Goal: Task Accomplishment & Management: Manage account settings

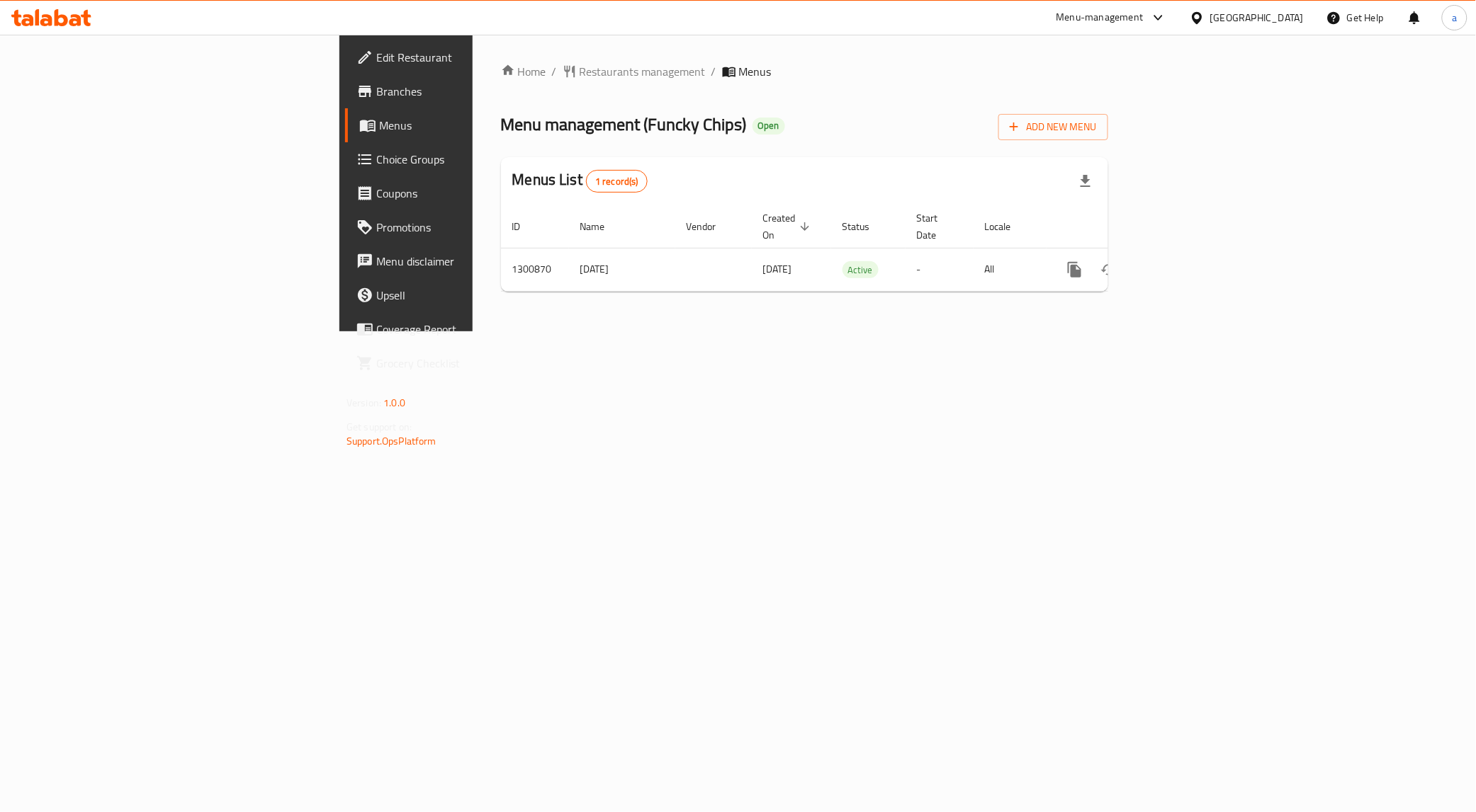
click at [377, 158] on span "Choice Groups" at bounding box center [476, 160] width 199 height 17
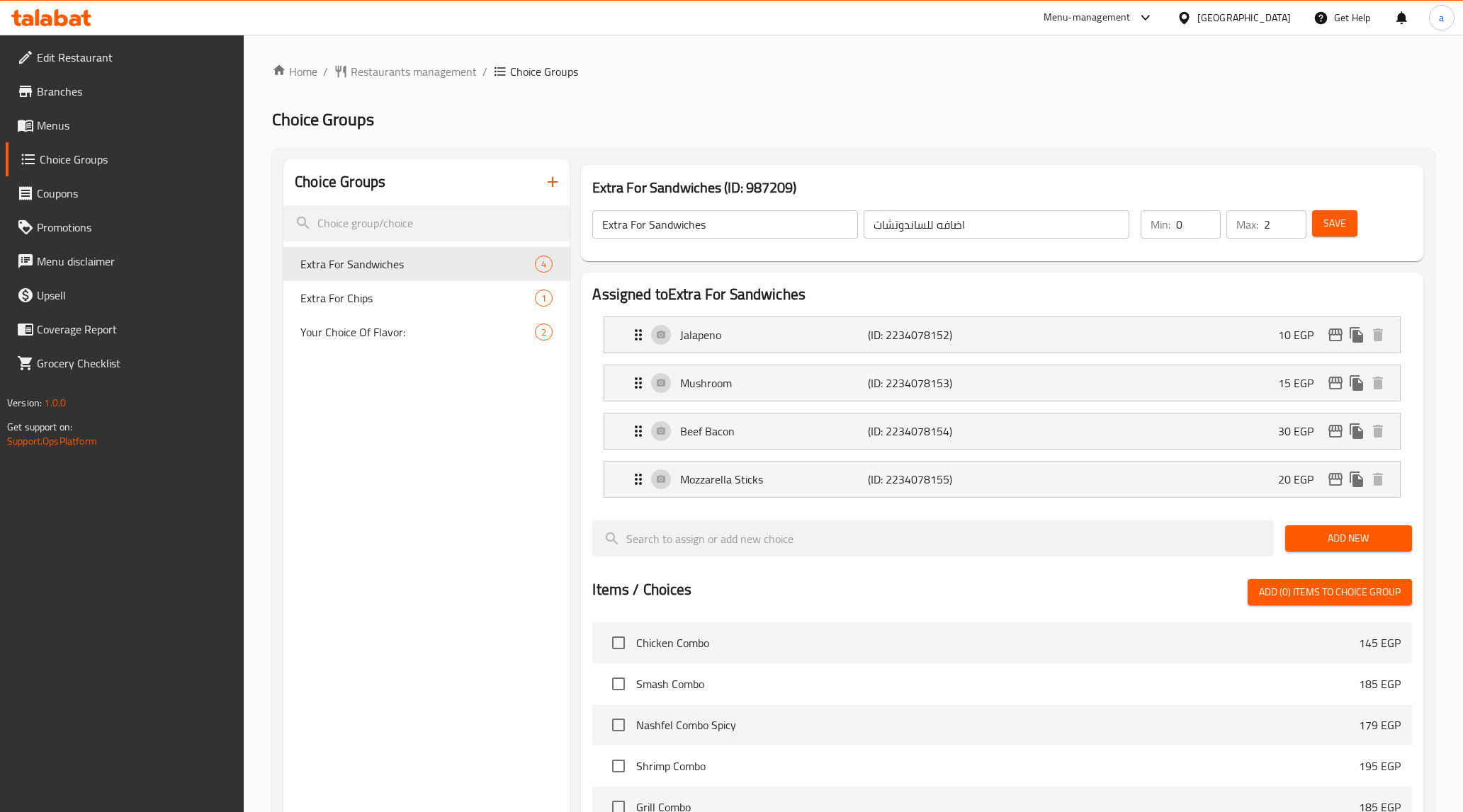
click at [447, 419] on div "Choice Groups Extra For Sandwiches 4 Extra For Chips 1 Your Choice Of Flavor: 2" at bounding box center [427, 690] width 286 height 1061
click at [989, 61] on div "Home / Restaurants management / Choice Groups Choice Groups Choice Groups Extra…" at bounding box center [853, 647] width 1219 height 1225
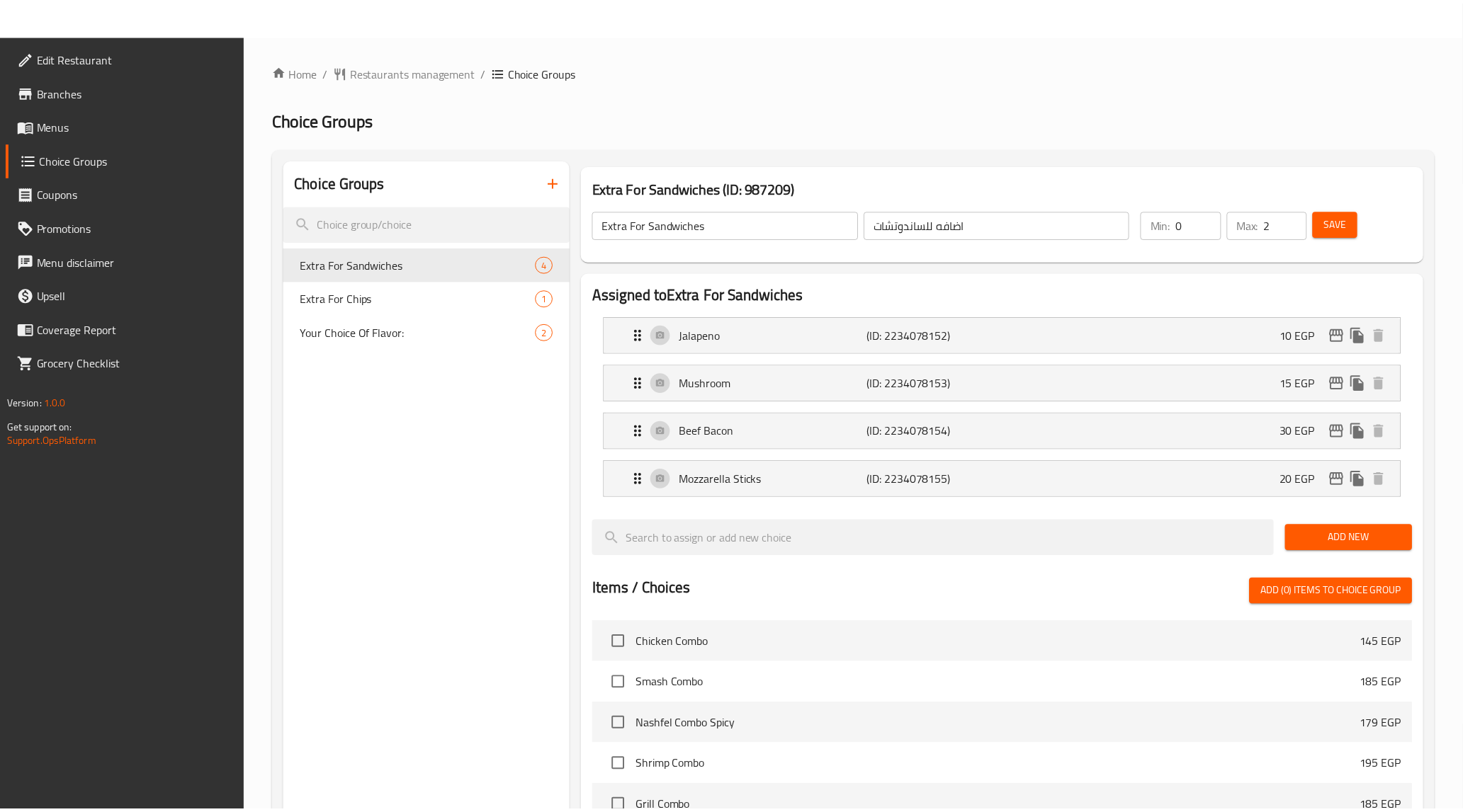
scroll to position [449, 0]
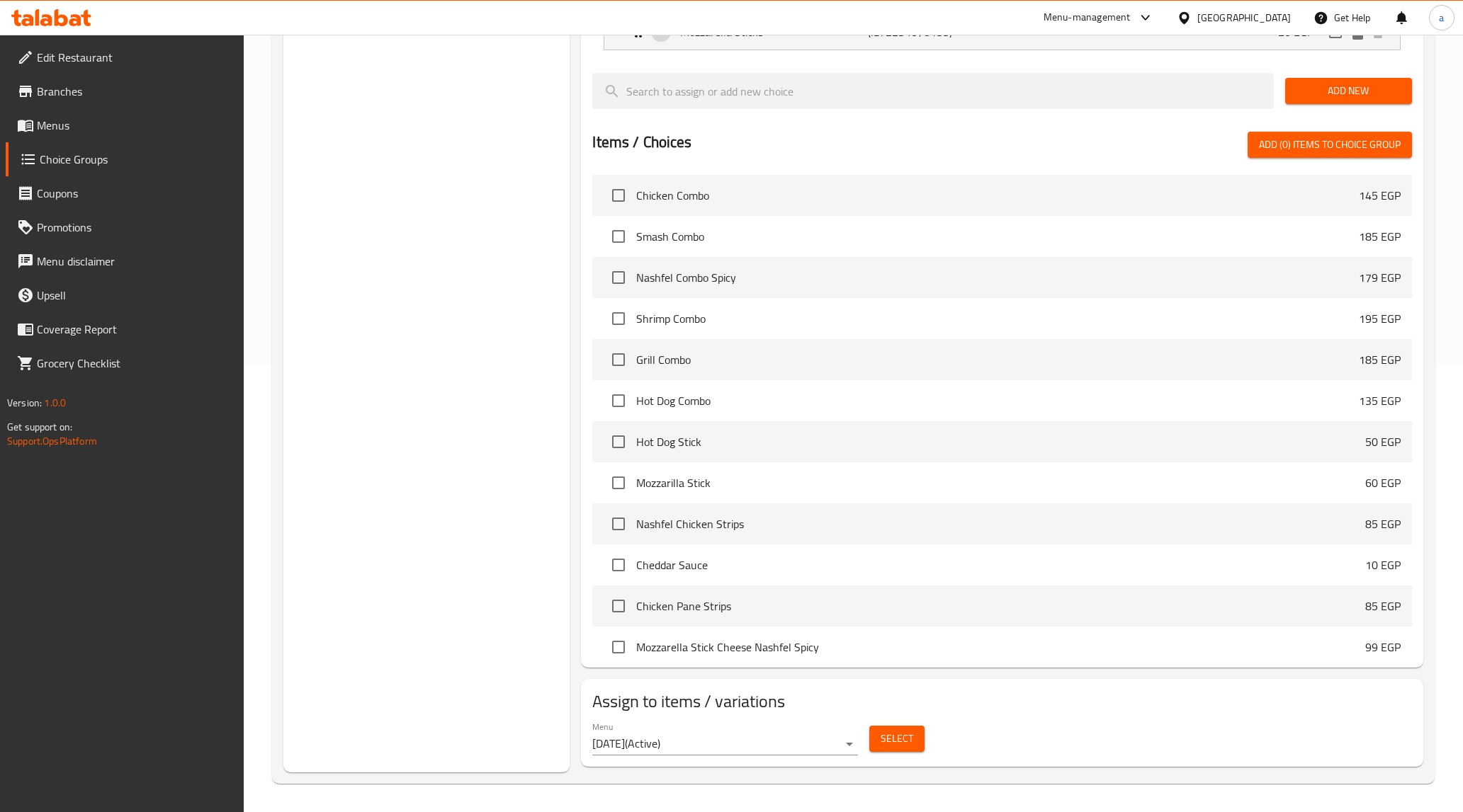
click at [423, 355] on div "Choice Groups Extra For Sandwiches 4 Extra For Chips 1 Your Choice Of Flavor: 2" at bounding box center [427, 242] width 286 height 1061
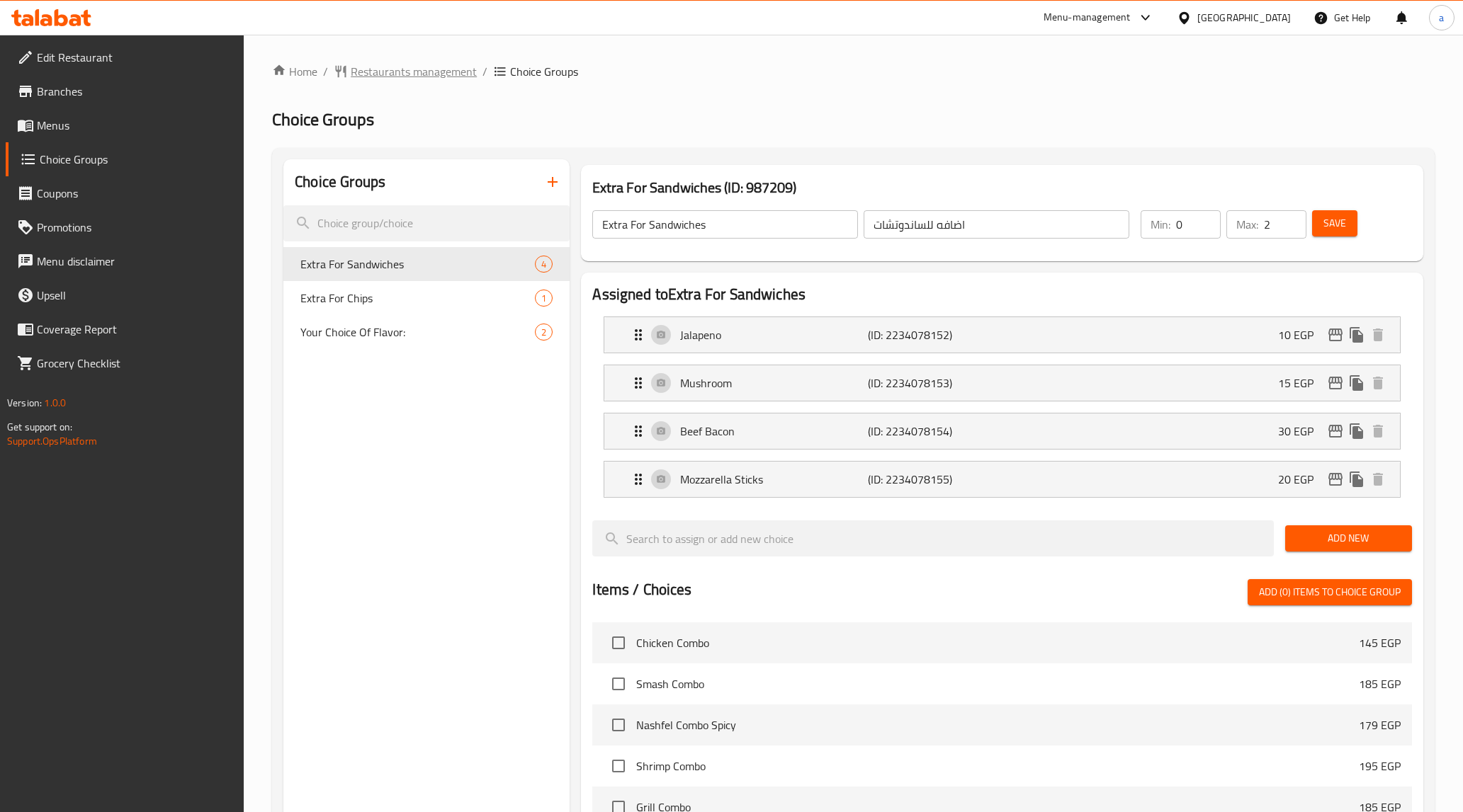
click at [423, 68] on span "Restaurants management" at bounding box center [413, 72] width 126 height 17
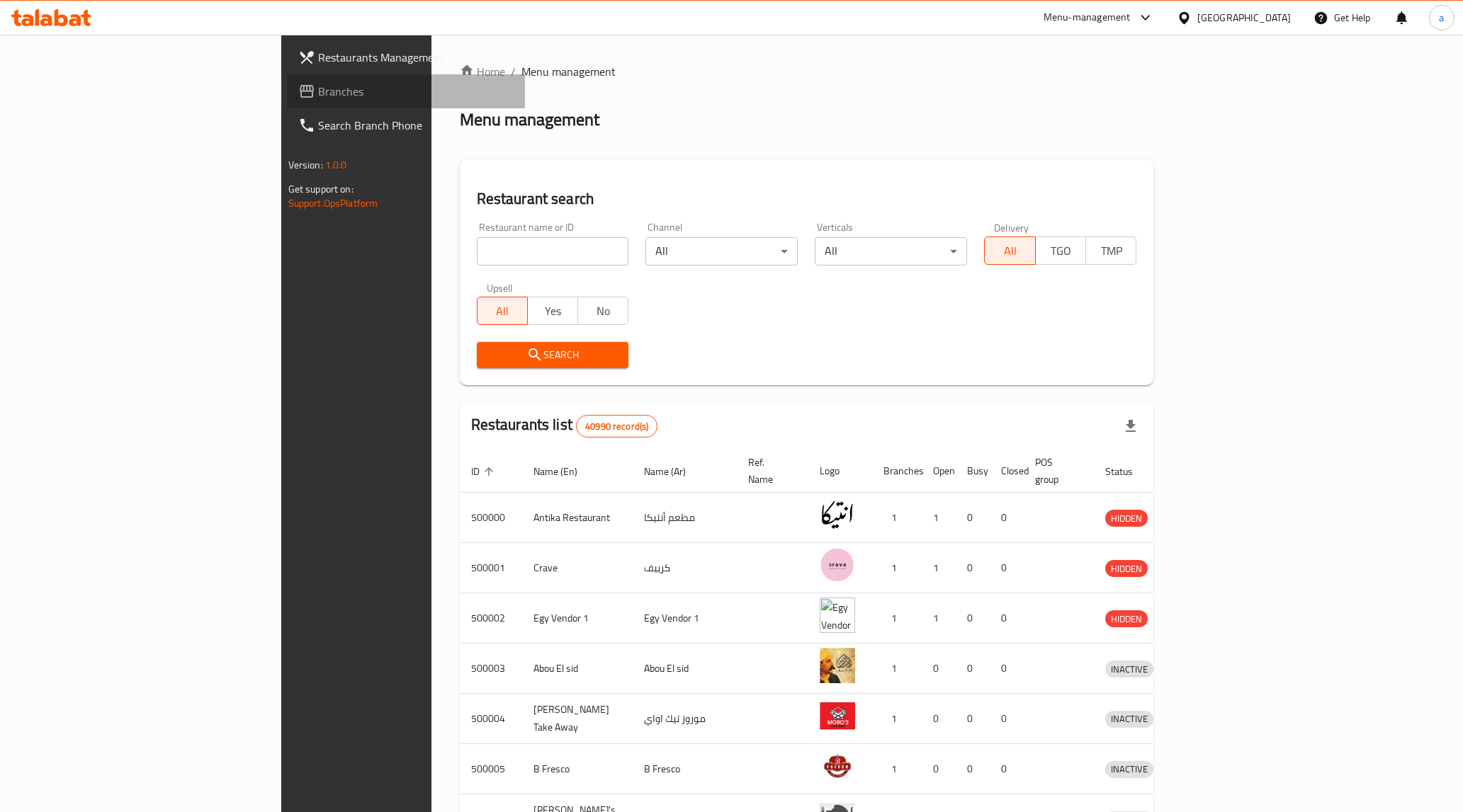
click at [318, 90] on span "Branches" at bounding box center [417, 92] width 196 height 17
